Goal: Task Accomplishment & Management: Complete application form

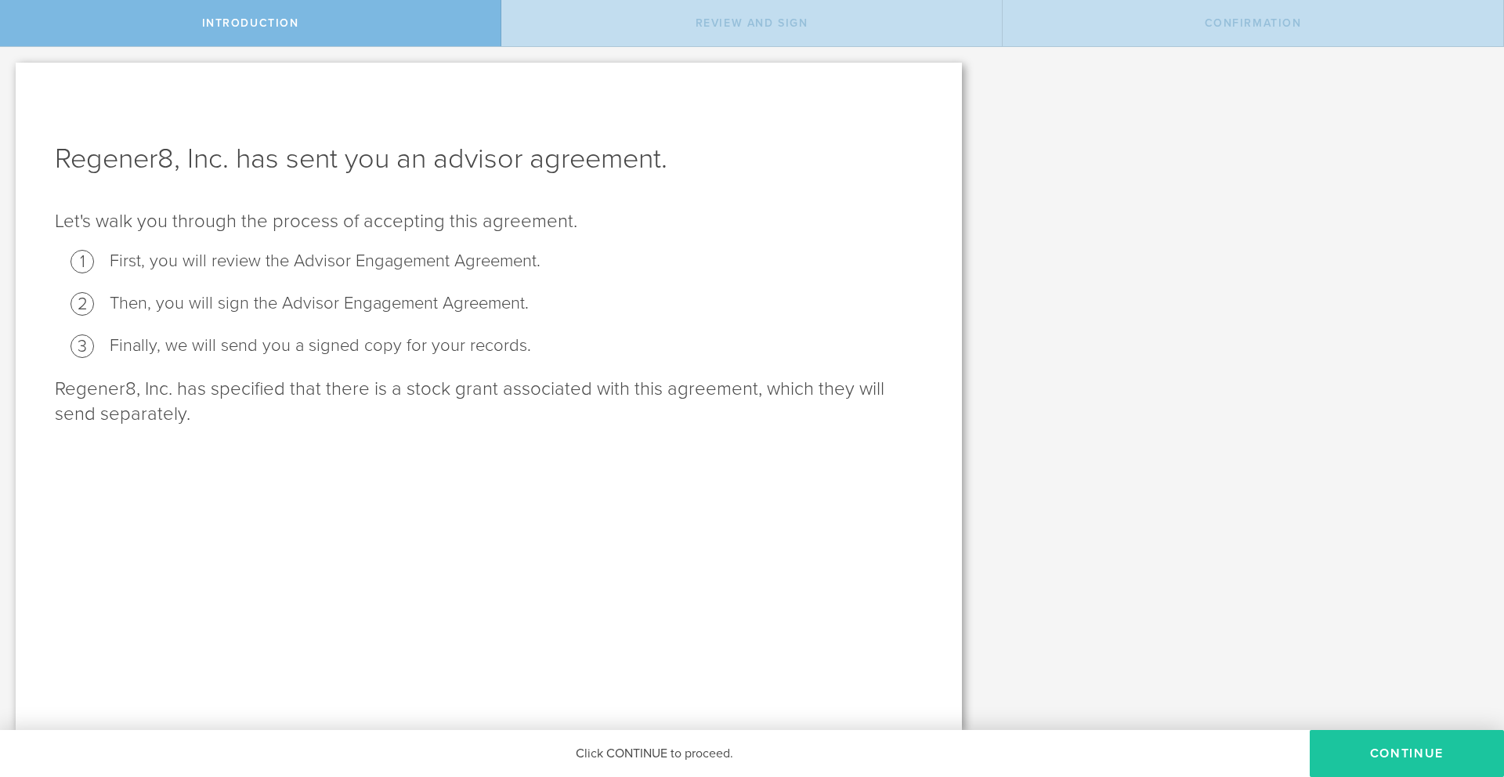
click at [1399, 758] on button "Continue" at bounding box center [1407, 753] width 194 height 47
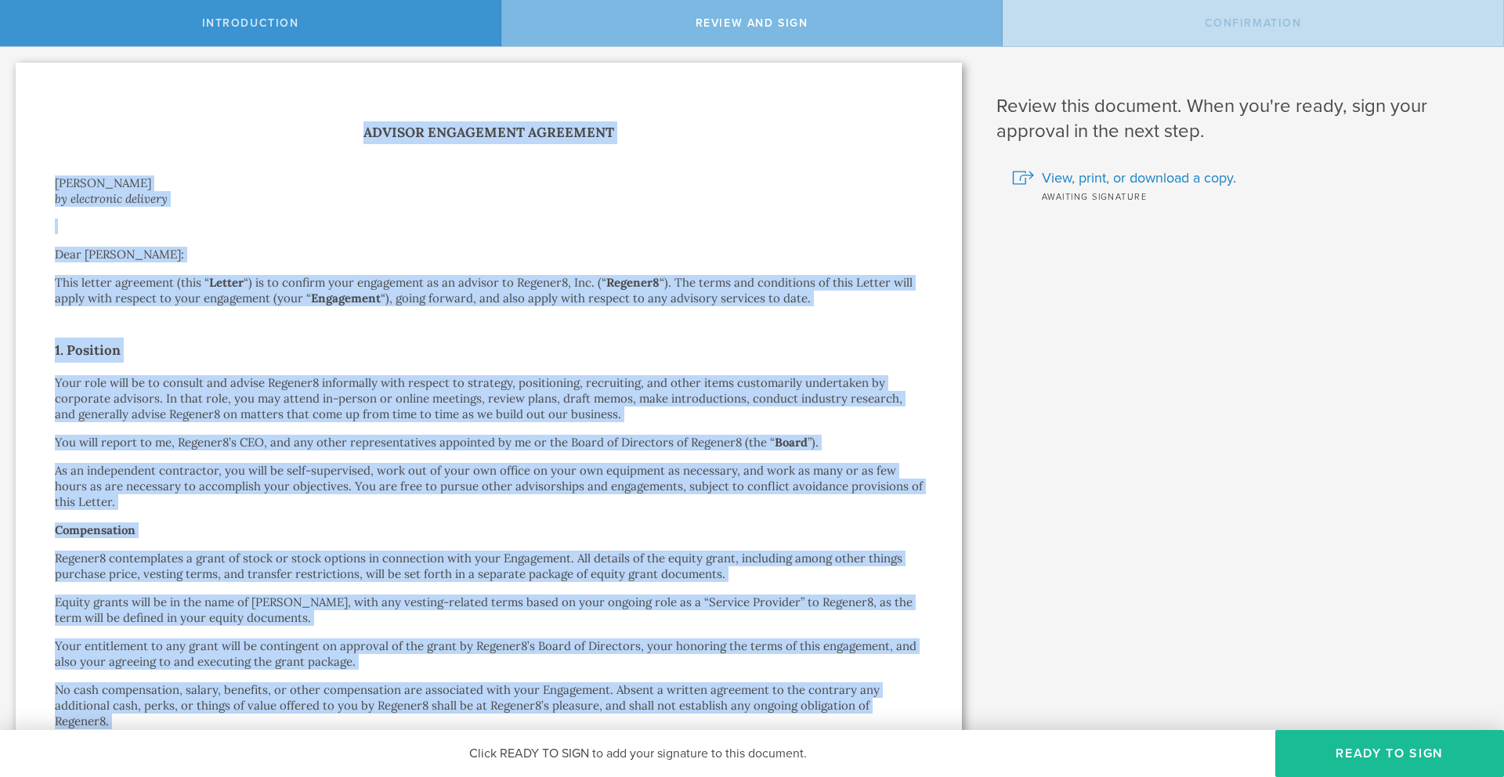
drag, startPoint x: 224, startPoint y: 421, endPoint x: 44, endPoint y: 119, distance: 351.3
copy div "Loremip Dolorsitam Consectet Adipis Elits Doeiusm te incididunt utlabore Etdo M…"
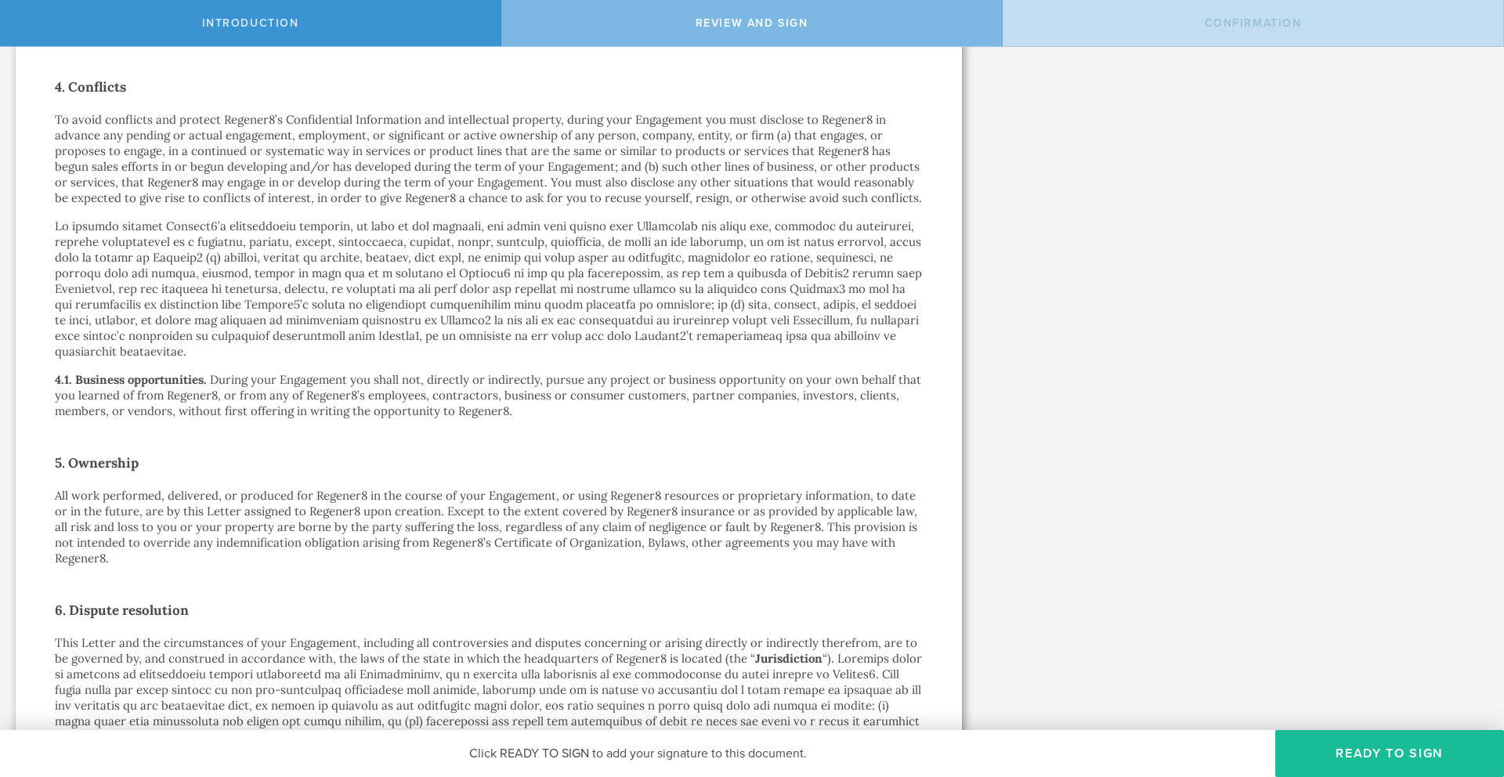
scroll to position [1318, 0]
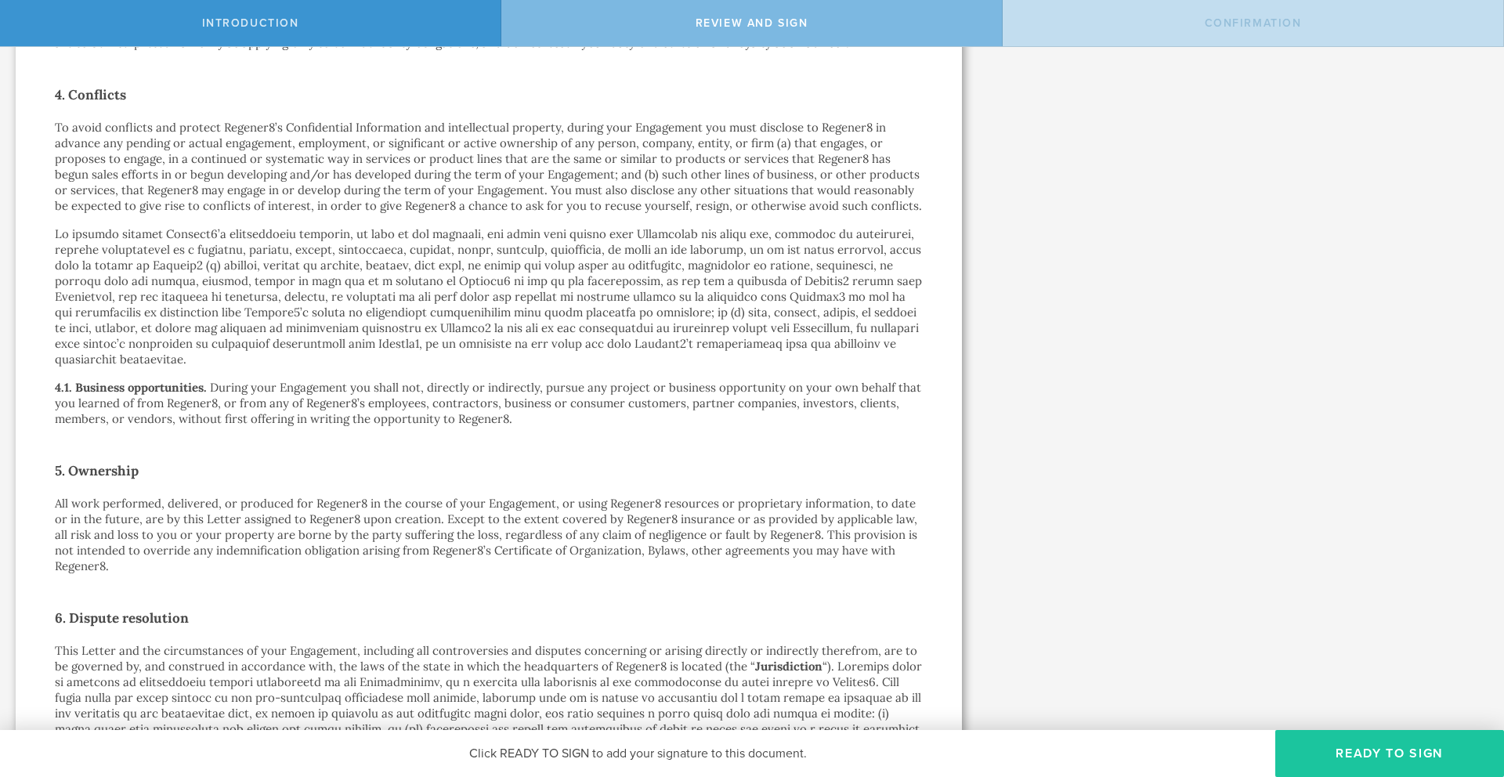
click at [1404, 743] on button "Ready to Sign" at bounding box center [1389, 753] width 229 height 47
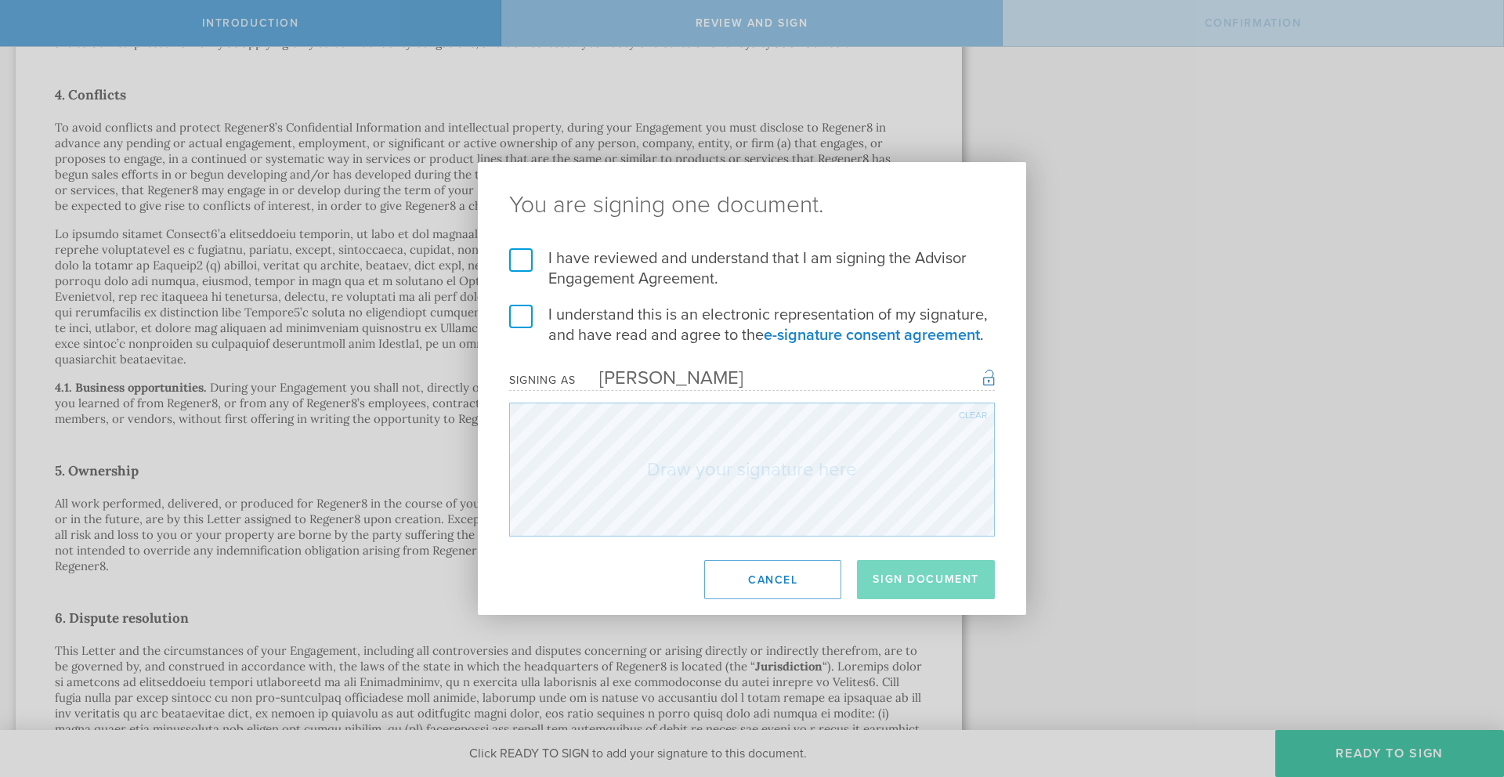
drag, startPoint x: 524, startPoint y: 260, endPoint x: 517, endPoint y: 296, distance: 36.7
click at [524, 260] on label "I have reviewed and understand that I am signing the Advisor Engagement Agreeme…" at bounding box center [752, 268] width 486 height 41
click at [0, 0] on input "I have reviewed and understand that I am signing the Advisor Engagement Agreeme…" at bounding box center [0, 0] width 0 height 0
click at [521, 319] on label "I understand this is an electronic representation of my signature, and have rea…" at bounding box center [752, 325] width 486 height 41
click at [0, 0] on input "I understand this is an electronic representation of my signature, and have rea…" at bounding box center [0, 0] width 0 height 0
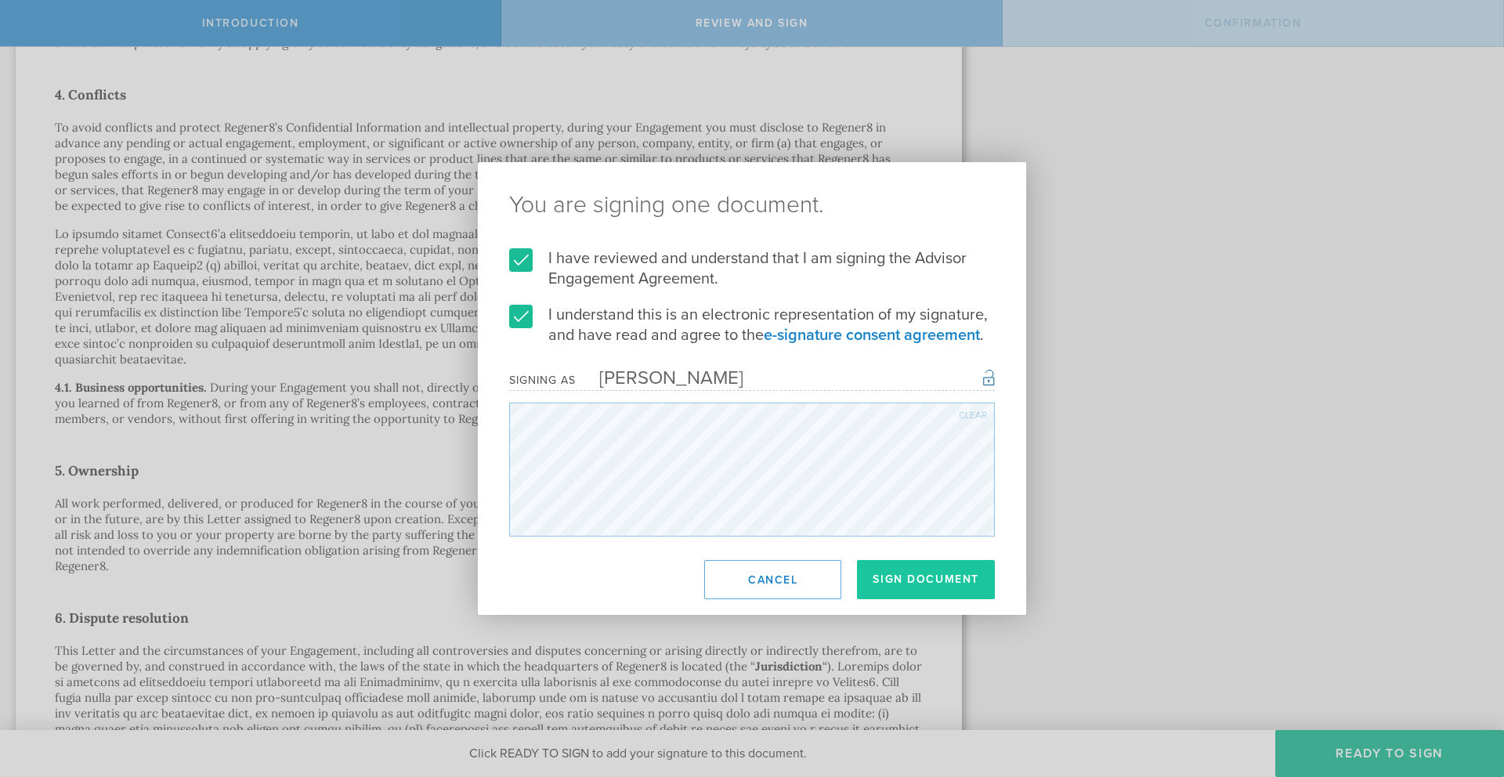
click at [898, 574] on button "Sign Document" at bounding box center [926, 579] width 138 height 39
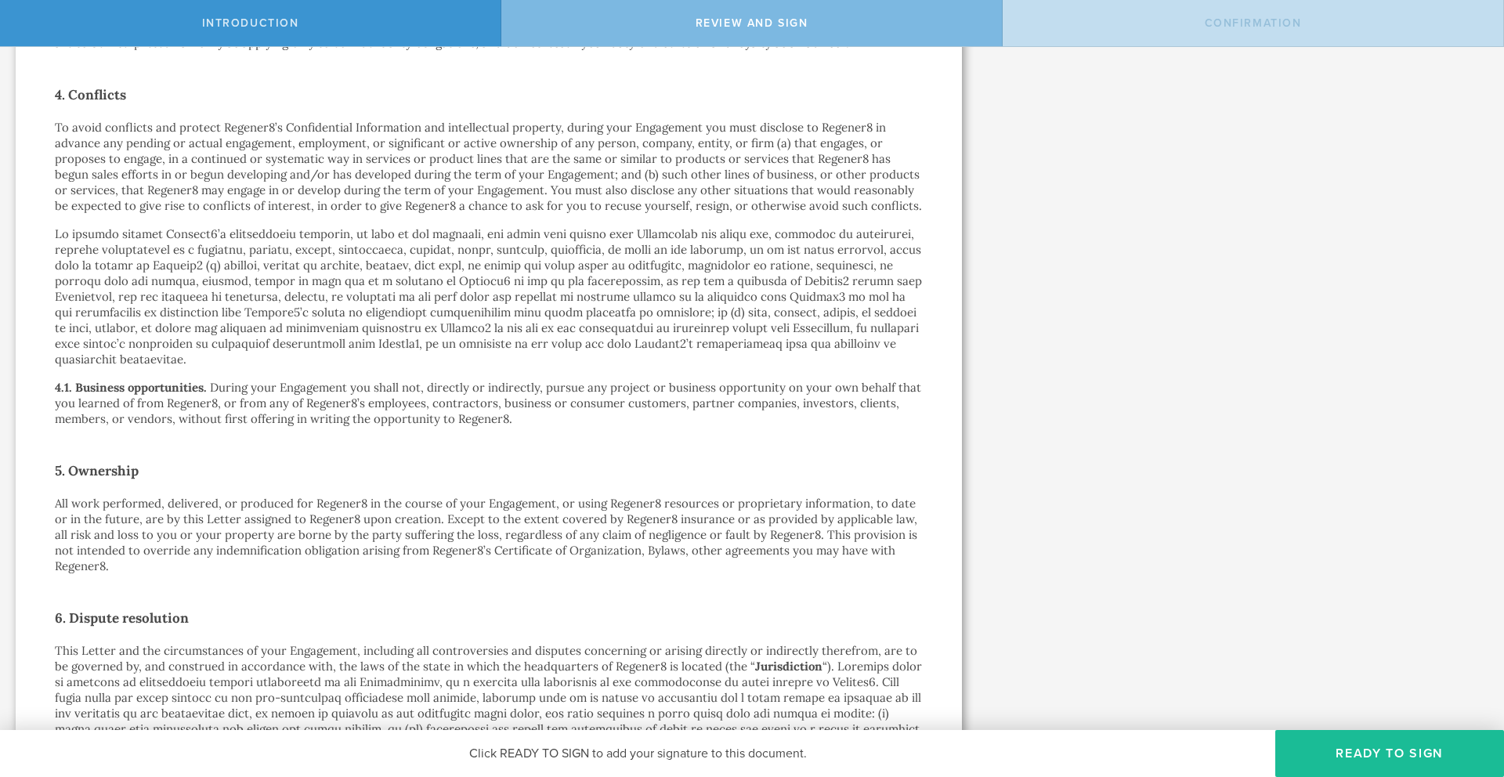
scroll to position [0, 0]
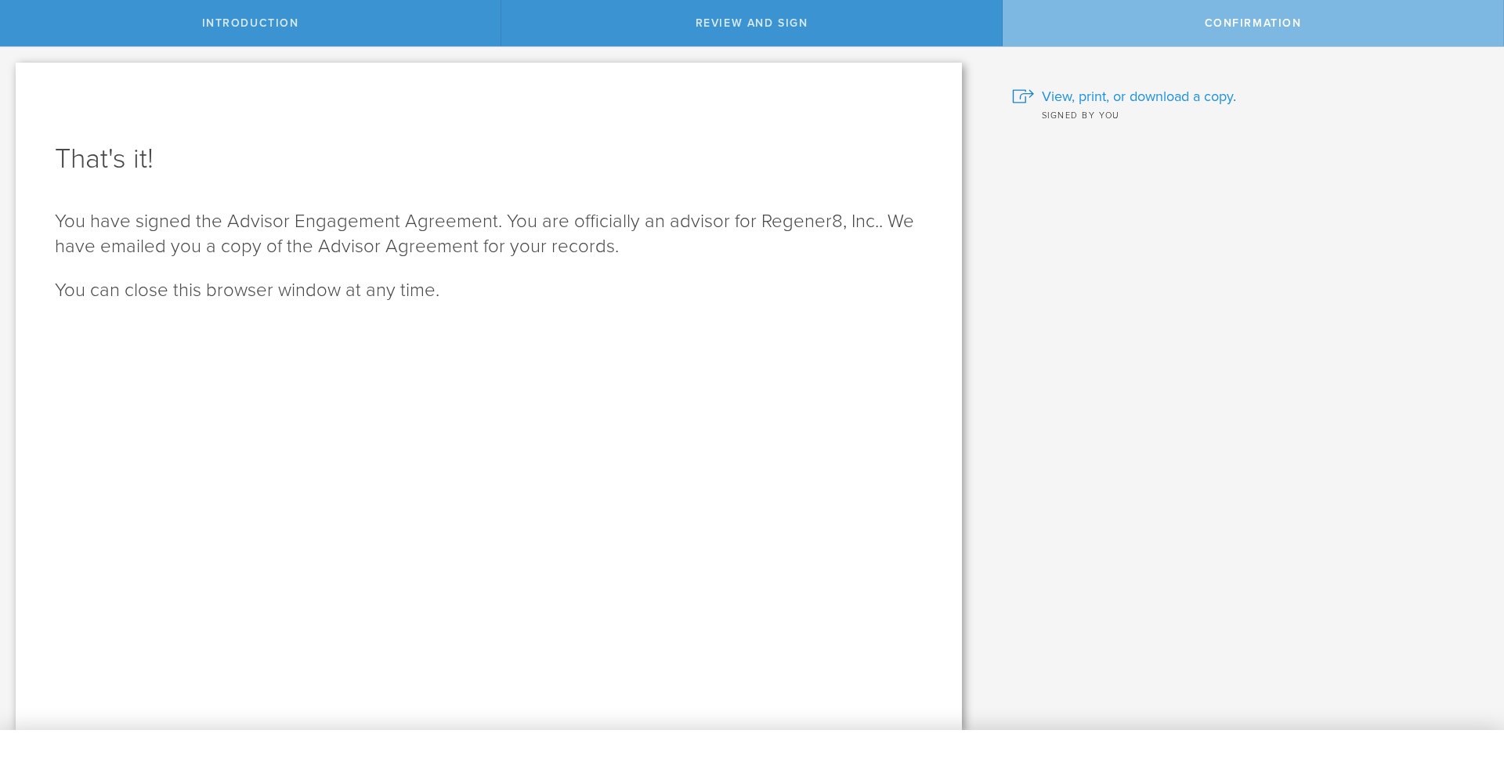
click at [1116, 95] on span "View, print, or download a copy." at bounding box center [1139, 96] width 194 height 20
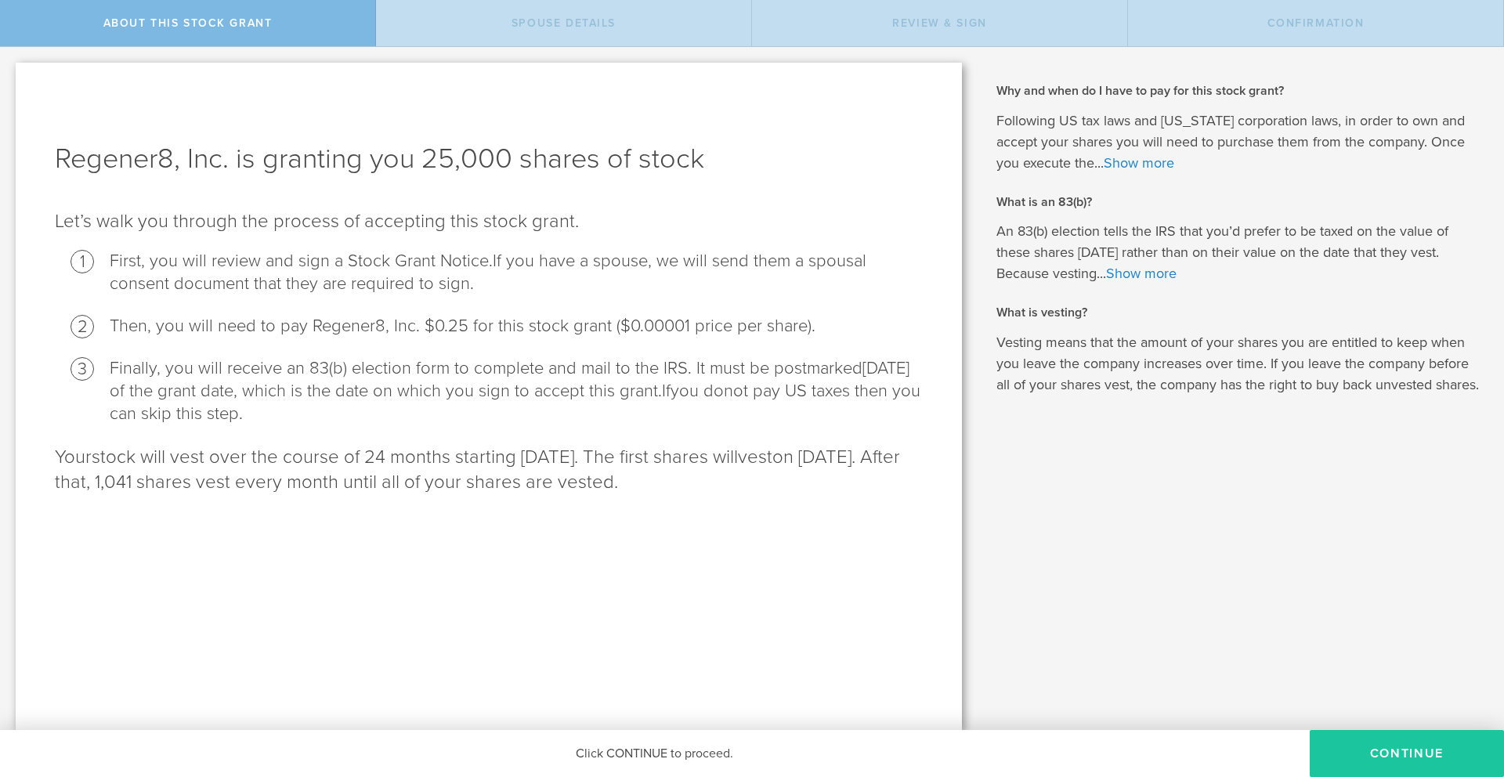
click at [1430, 765] on button "CONTINUE" at bounding box center [1407, 753] width 194 height 47
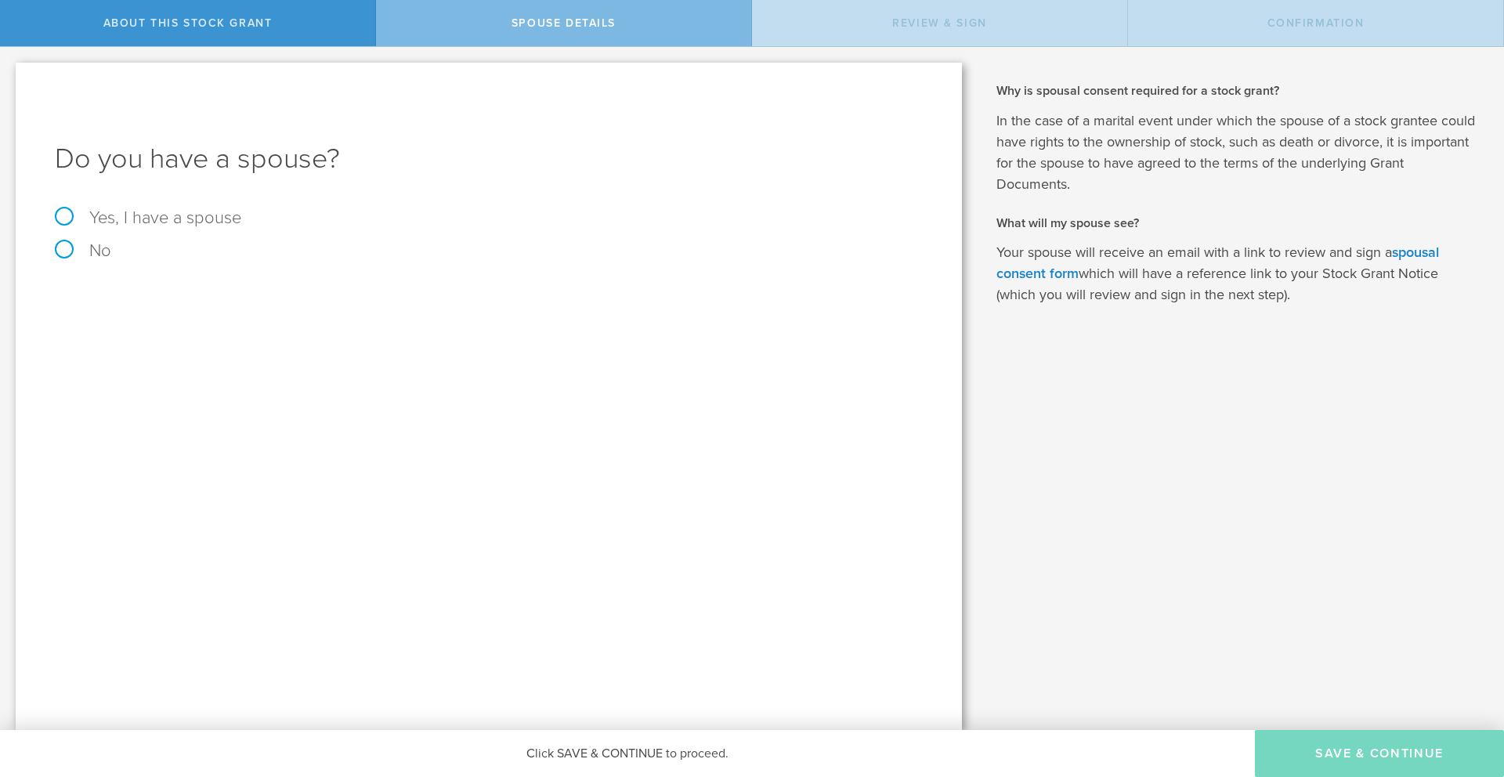
click at [65, 214] on label "Yes, I have a spouse" at bounding box center [489, 217] width 868 height 17
click at [10, 72] on input "Yes, I have a spouse" at bounding box center [5, 59] width 10 height 25
radio input "true"
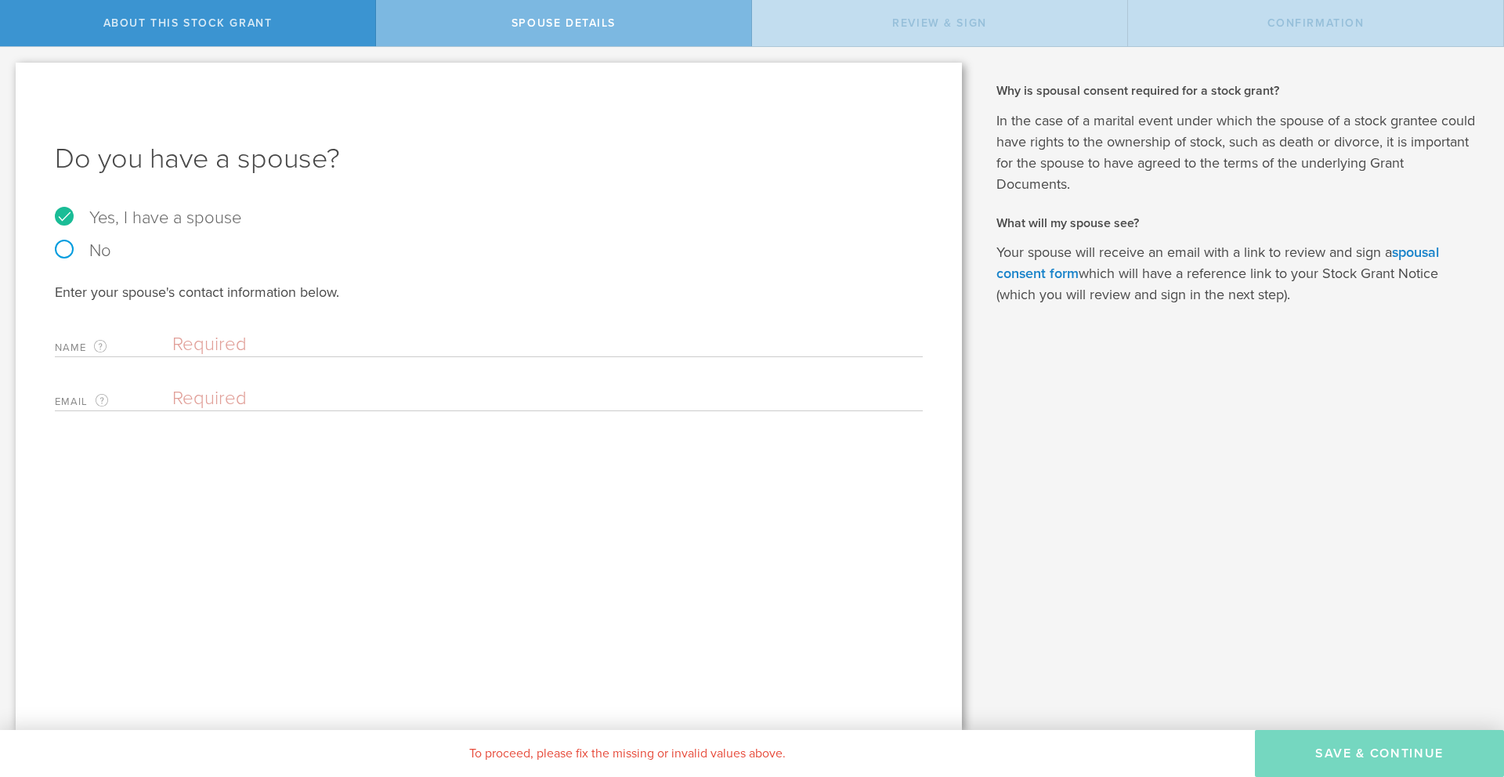
click at [486, 349] on input "text" at bounding box center [543, 345] width 743 height 24
type input "[PERSON_NAME]"
type input "[EMAIL_ADDRESS][DOMAIN_NAME]"
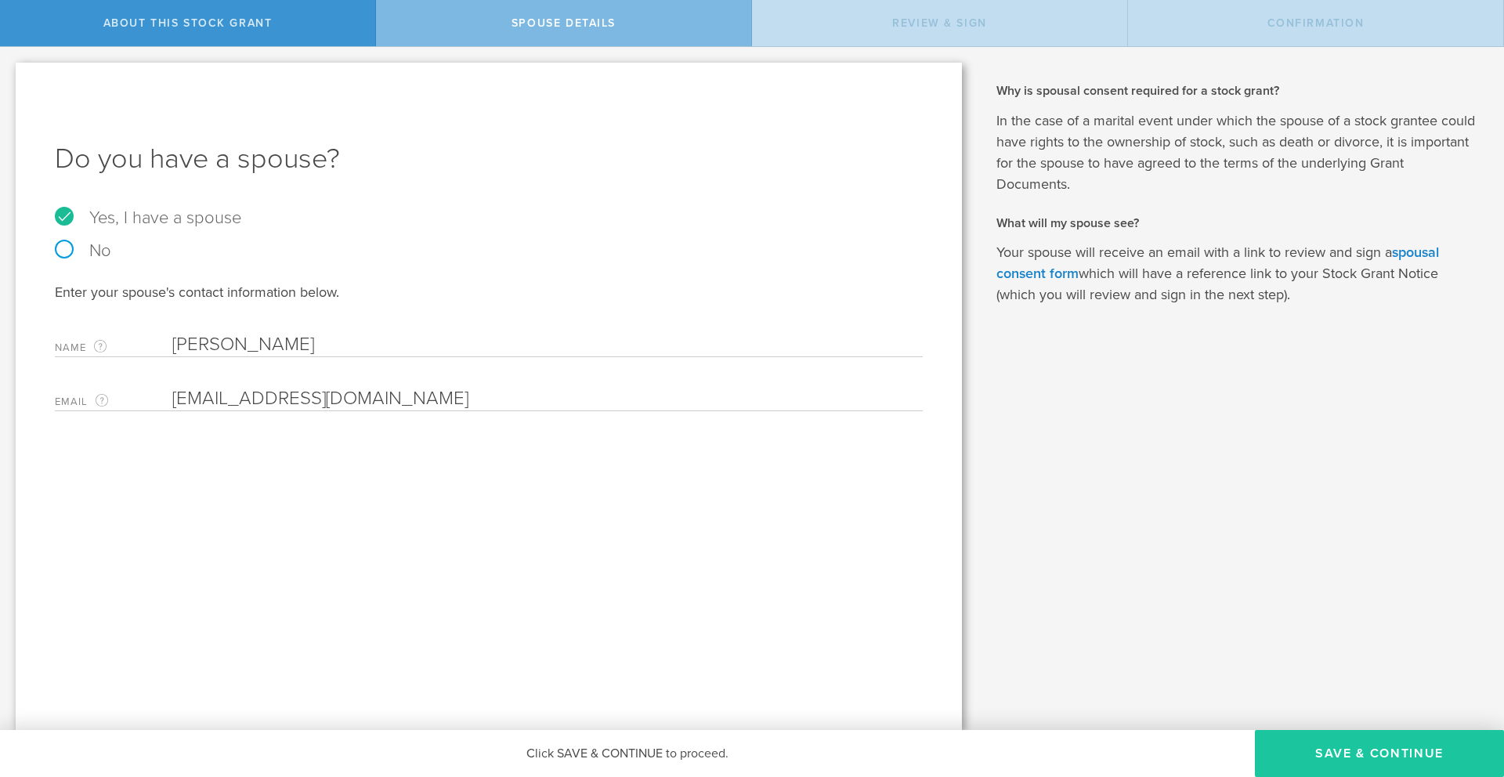
click at [1405, 756] on button "Save & Continue" at bounding box center [1379, 753] width 249 height 47
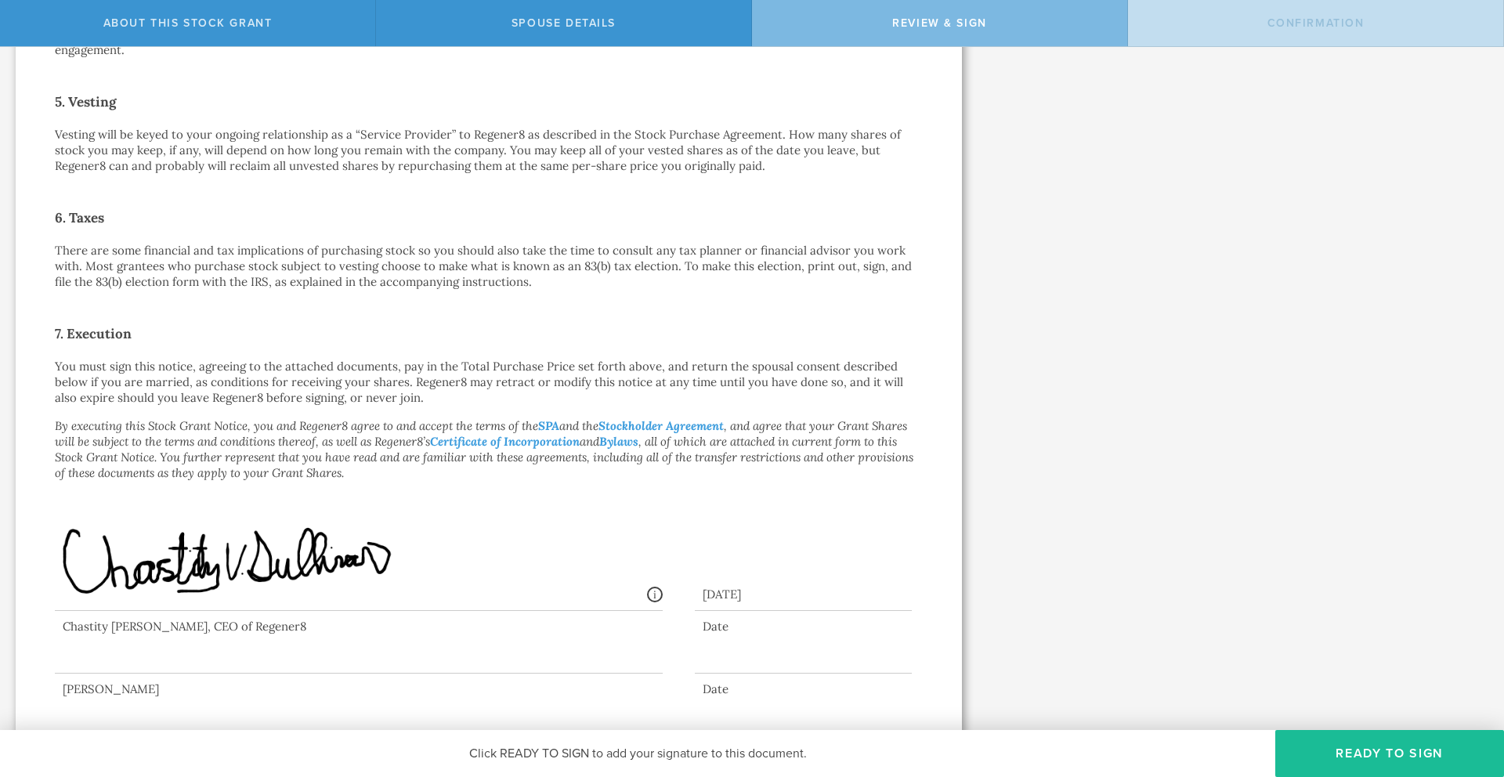
scroll to position [939, 0]
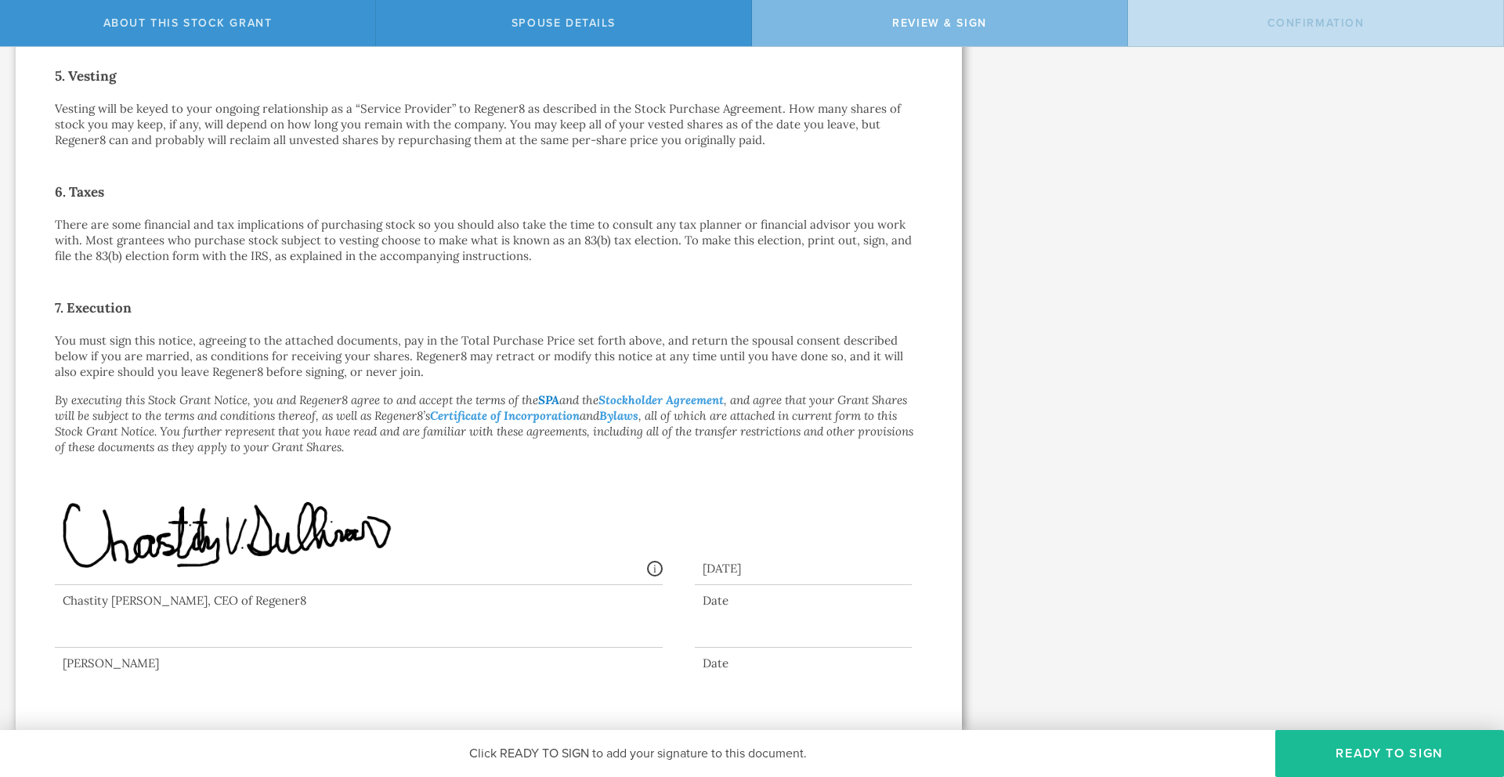
click at [551, 398] on link "SPA" at bounding box center [548, 399] width 21 height 15
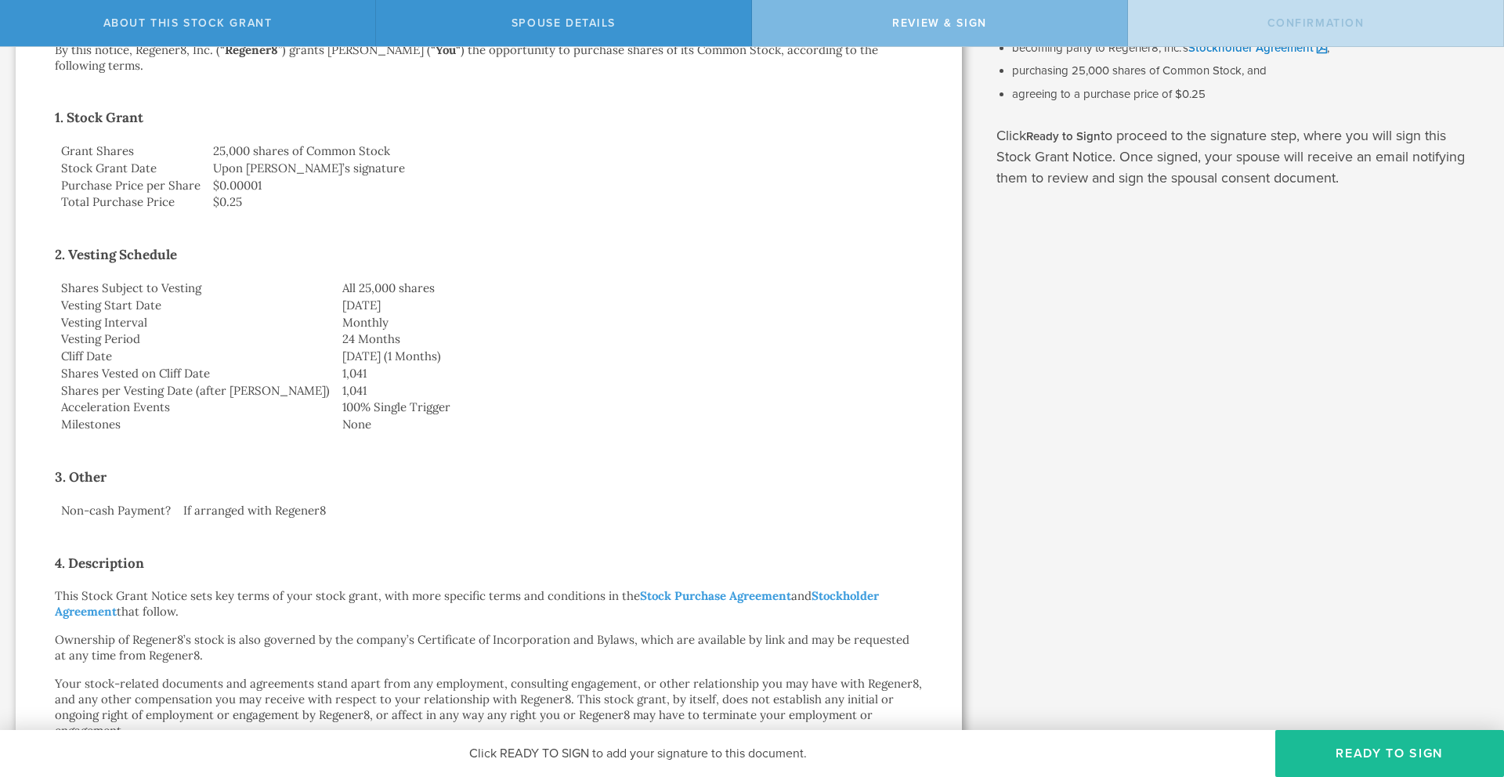
scroll to position [0, 0]
